Goal: Browse casually

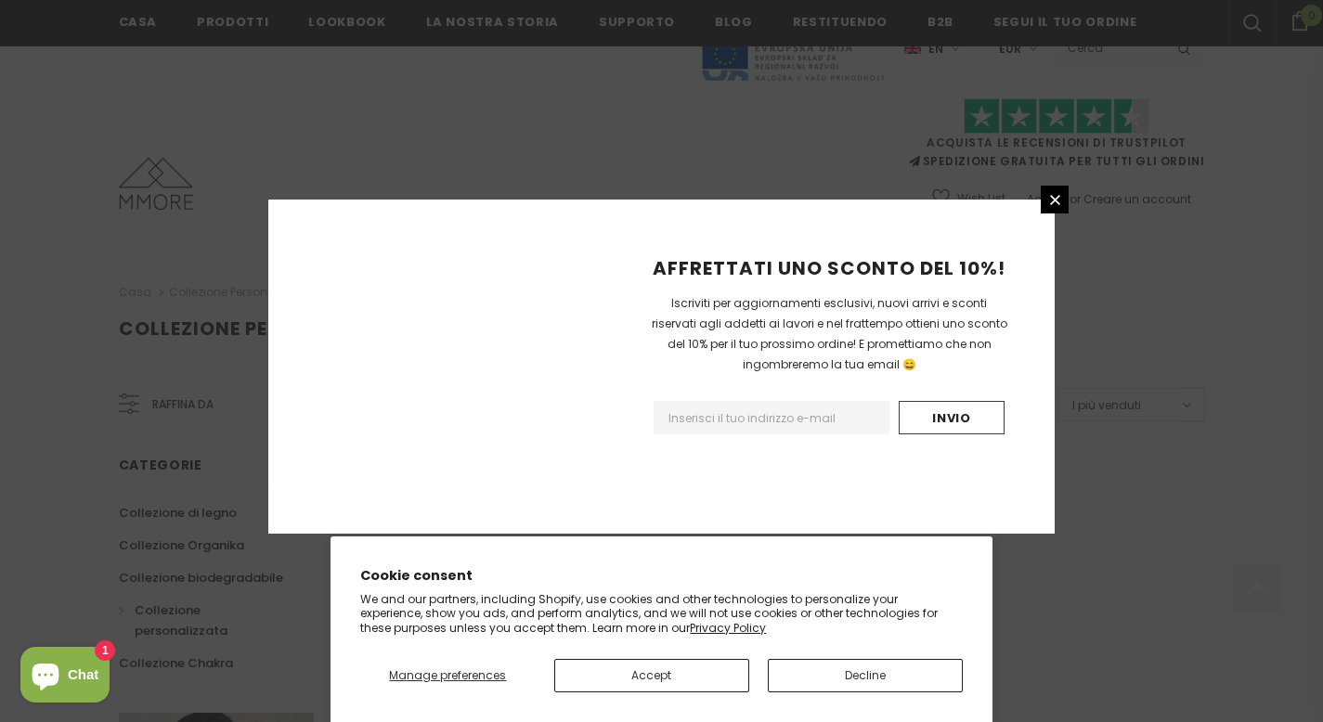
scroll to position [1181, 0]
